Goal: Task Accomplishment & Management: Manage account settings

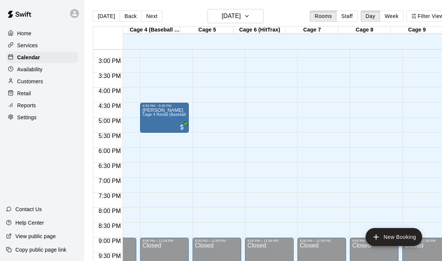
scroll to position [423, 57]
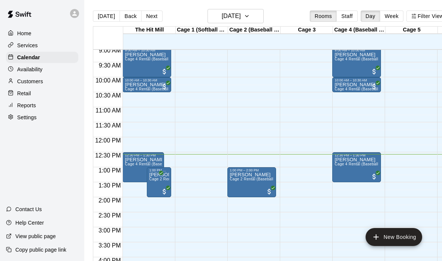
click at [48, 75] on div "Availability" at bounding box center [42, 69] width 72 height 11
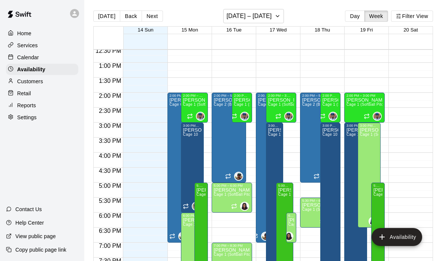
click at [50, 91] on div "Retail" at bounding box center [42, 93] width 72 height 11
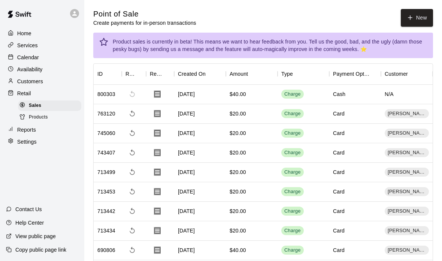
click at [25, 81] on p "Customers" at bounding box center [30, 81] width 26 height 7
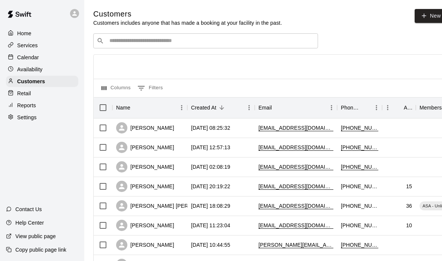
click at [126, 40] on input "Search customers by name or email" at bounding box center [211, 40] width 208 height 7
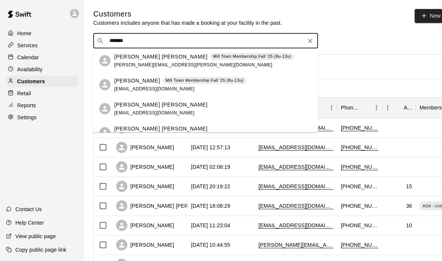
type input "********"
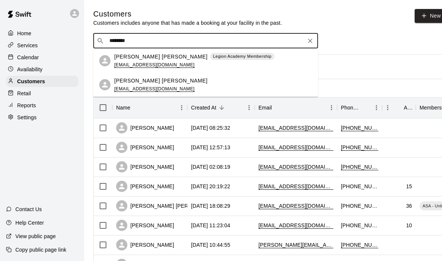
click at [197, 69] on div "[PERSON_NAME] [PERSON_NAME] Legion Academy Membership [EMAIL_ADDRESS][DOMAIN_NA…" at bounding box center [205, 61] width 225 height 24
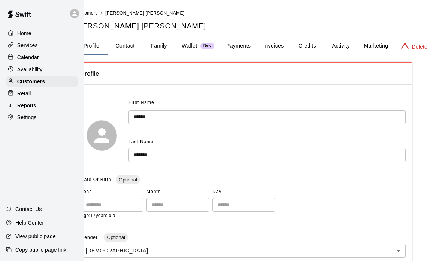
click at [123, 47] on button "Contact" at bounding box center [125, 46] width 34 height 18
select select "**"
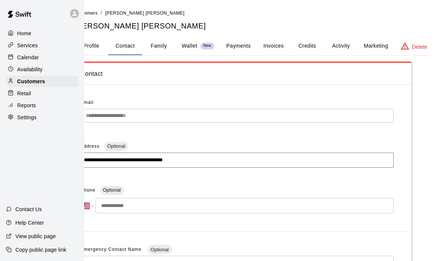
click at [153, 48] on button "Family" at bounding box center [159, 46] width 34 height 18
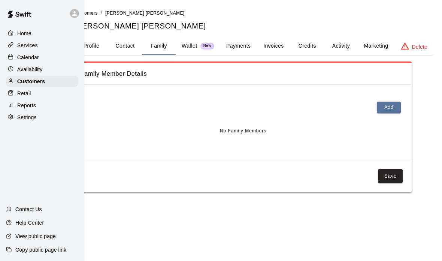
click at [127, 48] on button "Contact" at bounding box center [125, 46] width 34 height 18
select select "**"
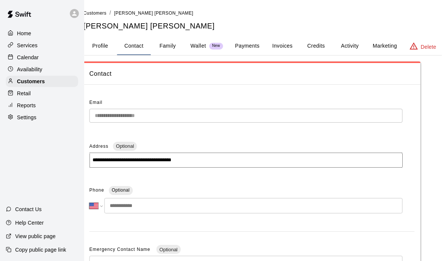
click at [173, 40] on button "Family" at bounding box center [168, 46] width 34 height 18
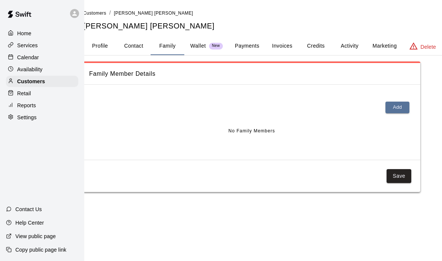
click at [189, 33] on div "Customers / [PERSON_NAME] [PERSON_NAME] [PERSON_NAME] [PERSON_NAME] Profile Con…" at bounding box center [262, 100] width 359 height 183
click at [189, 32] on div "Customers / [PERSON_NAME] [PERSON_NAME] [PERSON_NAME] [PERSON_NAME] Profile Con…" at bounding box center [262, 100] width 359 height 183
click at [245, 44] on button "Payments" at bounding box center [247, 46] width 36 height 18
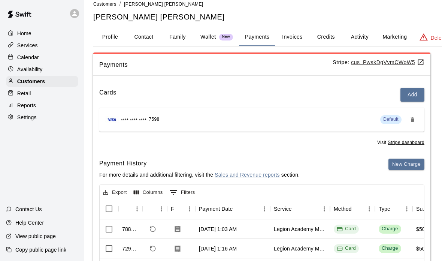
scroll to position [4, 0]
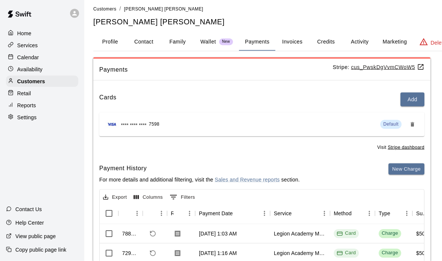
click at [299, 37] on button "Invoices" at bounding box center [292, 42] width 34 height 18
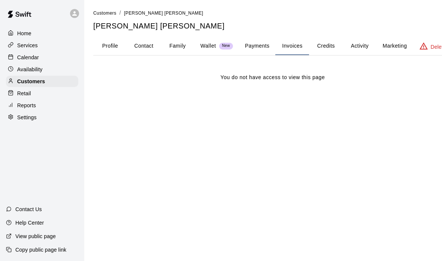
scroll to position [0, 19]
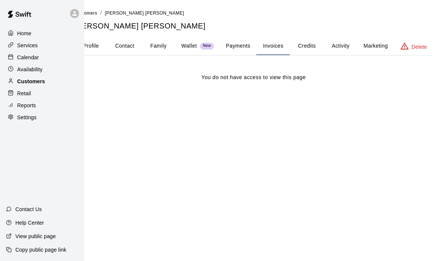
click at [29, 79] on p "Customers" at bounding box center [31, 81] width 28 height 7
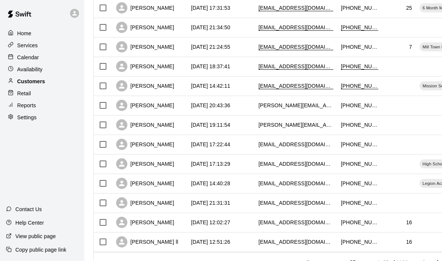
scroll to position [354, 0]
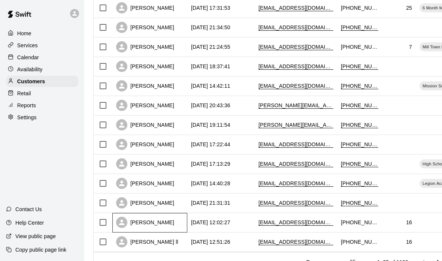
click at [167, 219] on div "[PERSON_NAME]" at bounding box center [149, 222] width 75 height 19
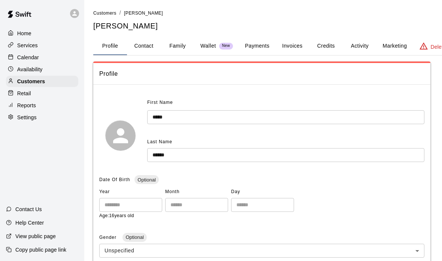
click at [150, 45] on button "Contact" at bounding box center [144, 46] width 34 height 18
select select "**"
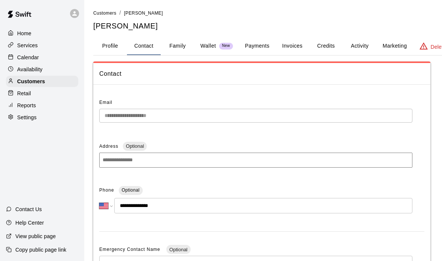
click at [176, 42] on button "Family" at bounding box center [178, 46] width 34 height 18
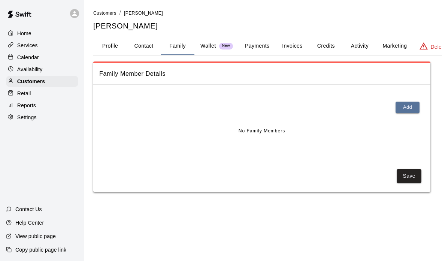
click at [262, 54] on button "Payments" at bounding box center [257, 46] width 36 height 18
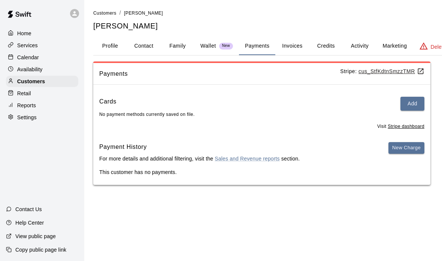
click at [273, 50] on button "Payments" at bounding box center [257, 46] width 36 height 18
click at [302, 51] on button "Invoices" at bounding box center [292, 46] width 34 height 18
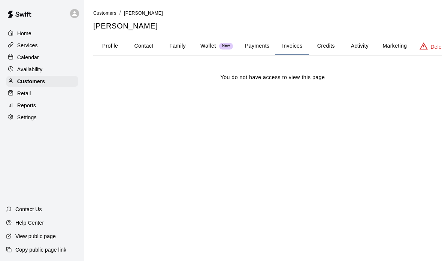
click at [321, 43] on button "Credits" at bounding box center [326, 46] width 34 height 18
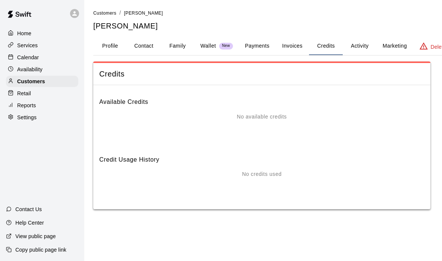
click at [351, 37] on button "Activity" at bounding box center [360, 46] width 34 height 18
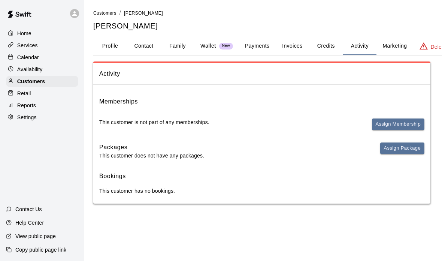
click at [381, 39] on button "Marketing" at bounding box center [395, 46] width 36 height 18
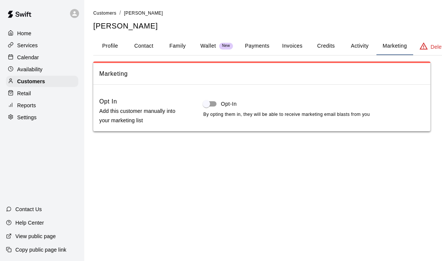
click at [344, 49] on button "Activity" at bounding box center [360, 46] width 34 height 18
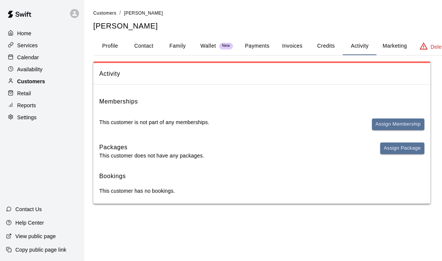
click at [27, 79] on p "Customers" at bounding box center [31, 81] width 28 height 7
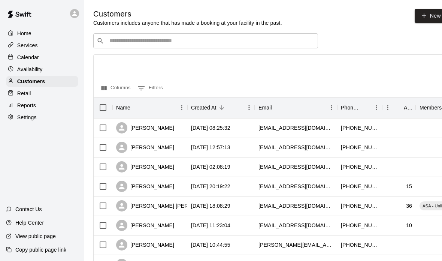
click at [265, 40] on input "Search customers by name or email" at bounding box center [211, 40] width 208 height 7
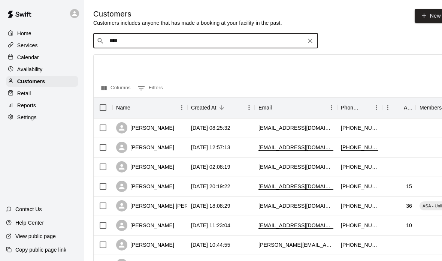
type input "*****"
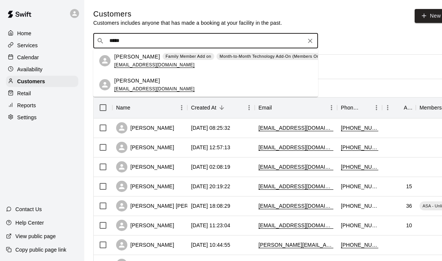
click at [184, 56] on p "Family Member Add on" at bounding box center [189, 56] width 46 height 6
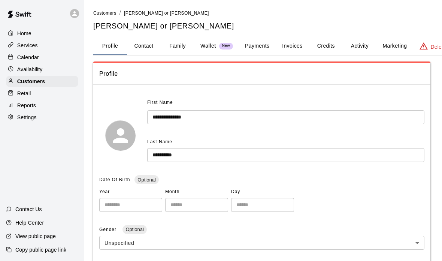
click at [258, 50] on button "Payments" at bounding box center [257, 46] width 36 height 18
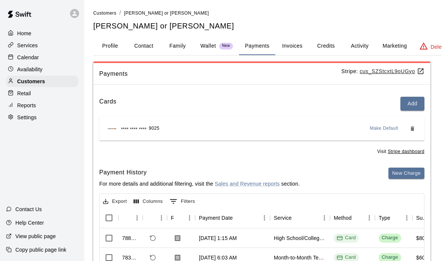
scroll to position [0, 19]
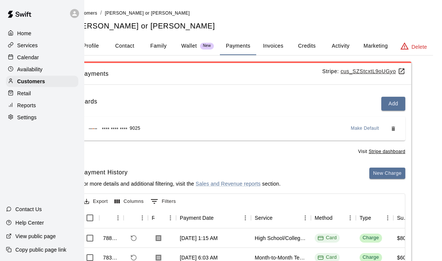
click at [271, 42] on button "Invoices" at bounding box center [273, 46] width 34 height 18
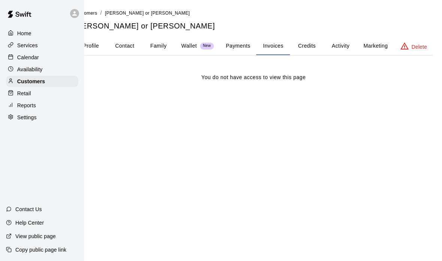
click at [309, 38] on button "Credits" at bounding box center [307, 46] width 34 height 18
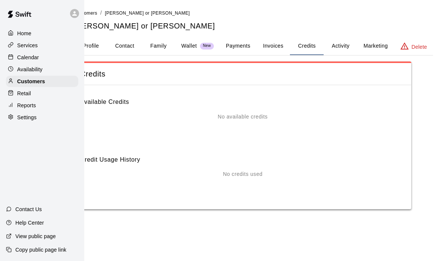
click at [340, 37] on button "Activity" at bounding box center [341, 46] width 34 height 18
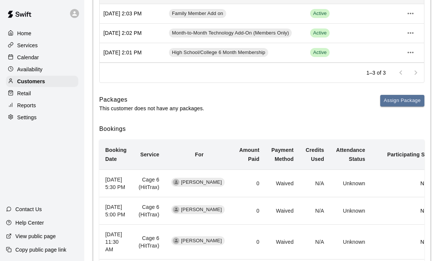
scroll to position [131, 0]
click at [15, 35] on div at bounding box center [12, 33] width 9 height 7
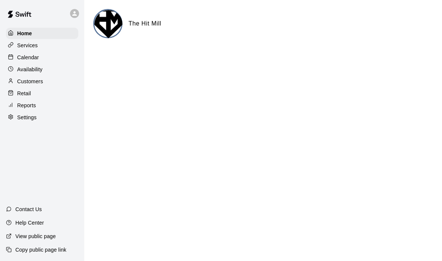
click at [23, 64] on div "Availability" at bounding box center [42, 69] width 72 height 11
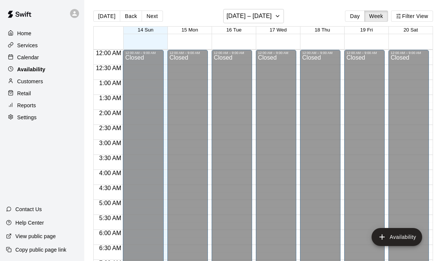
scroll to position [378, 0]
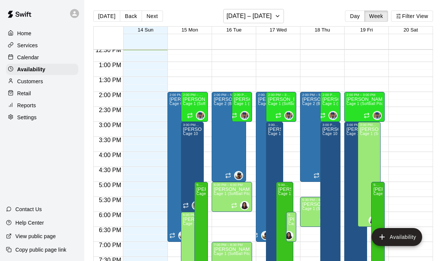
click at [22, 82] on p "Customers" at bounding box center [30, 81] width 26 height 7
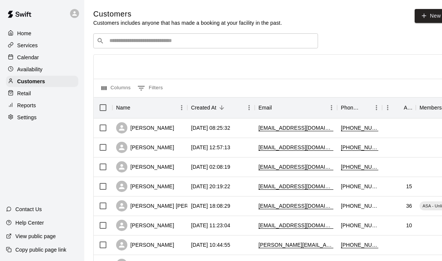
click at [263, 45] on input "Search customers by name or email" at bounding box center [211, 40] width 208 height 7
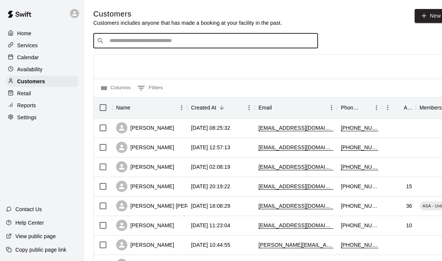
click at [21, 45] on p "Services" at bounding box center [27, 45] width 21 height 7
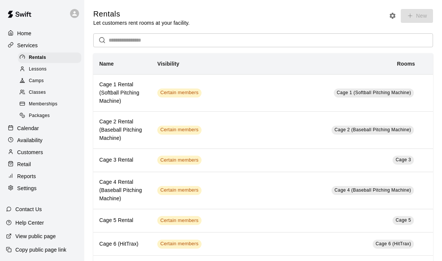
click at [32, 124] on p "Calendar" at bounding box center [28, 127] width 22 height 7
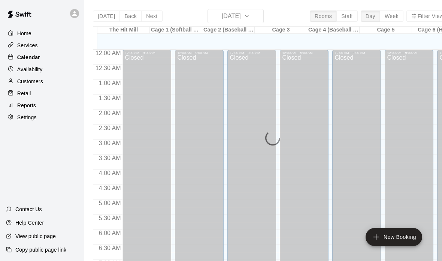
scroll to position [378, 0]
